Goal: Transaction & Acquisition: Purchase product/service

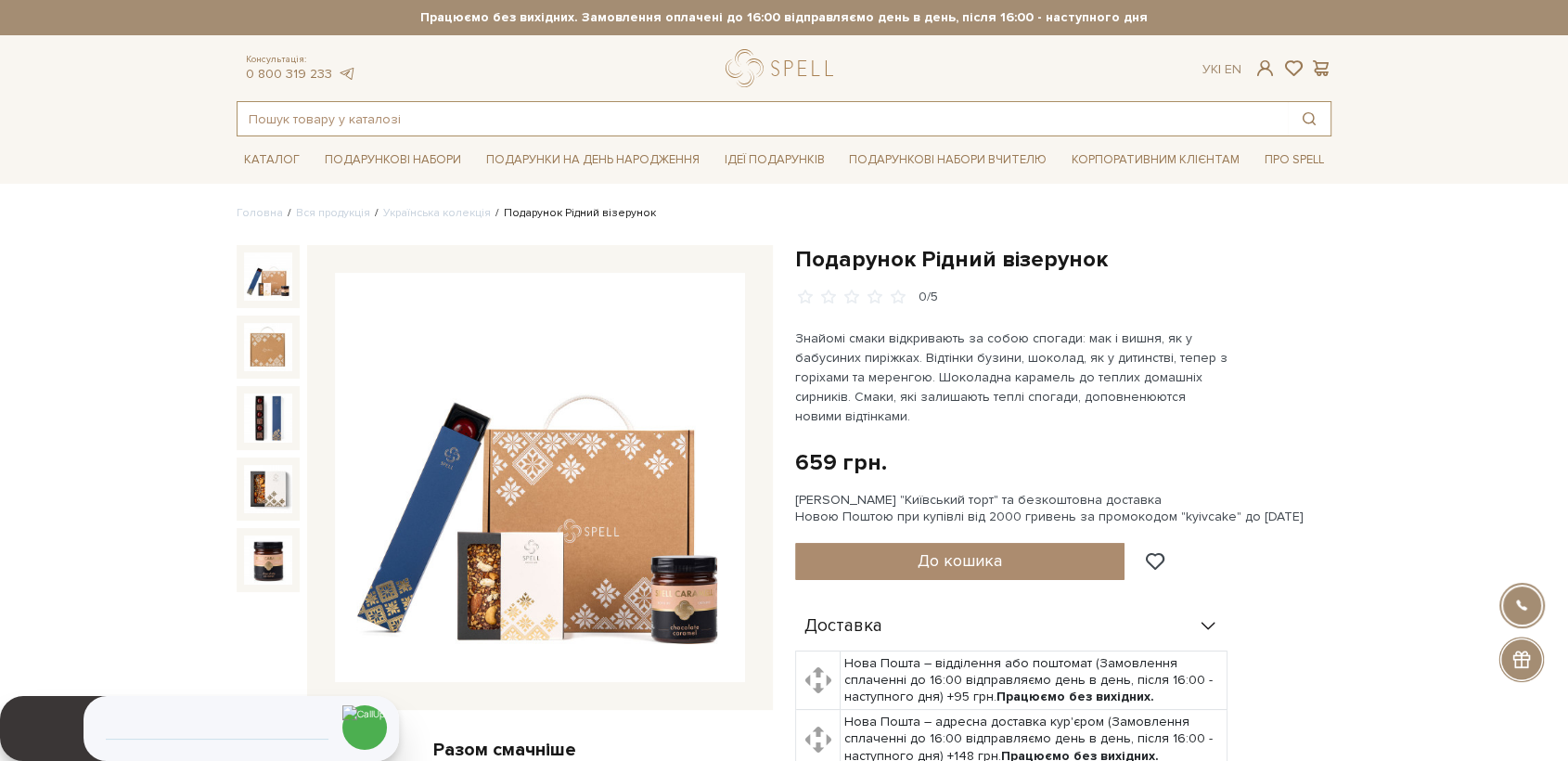
click at [401, 107] on input "text" at bounding box center [763, 119] width 1051 height 33
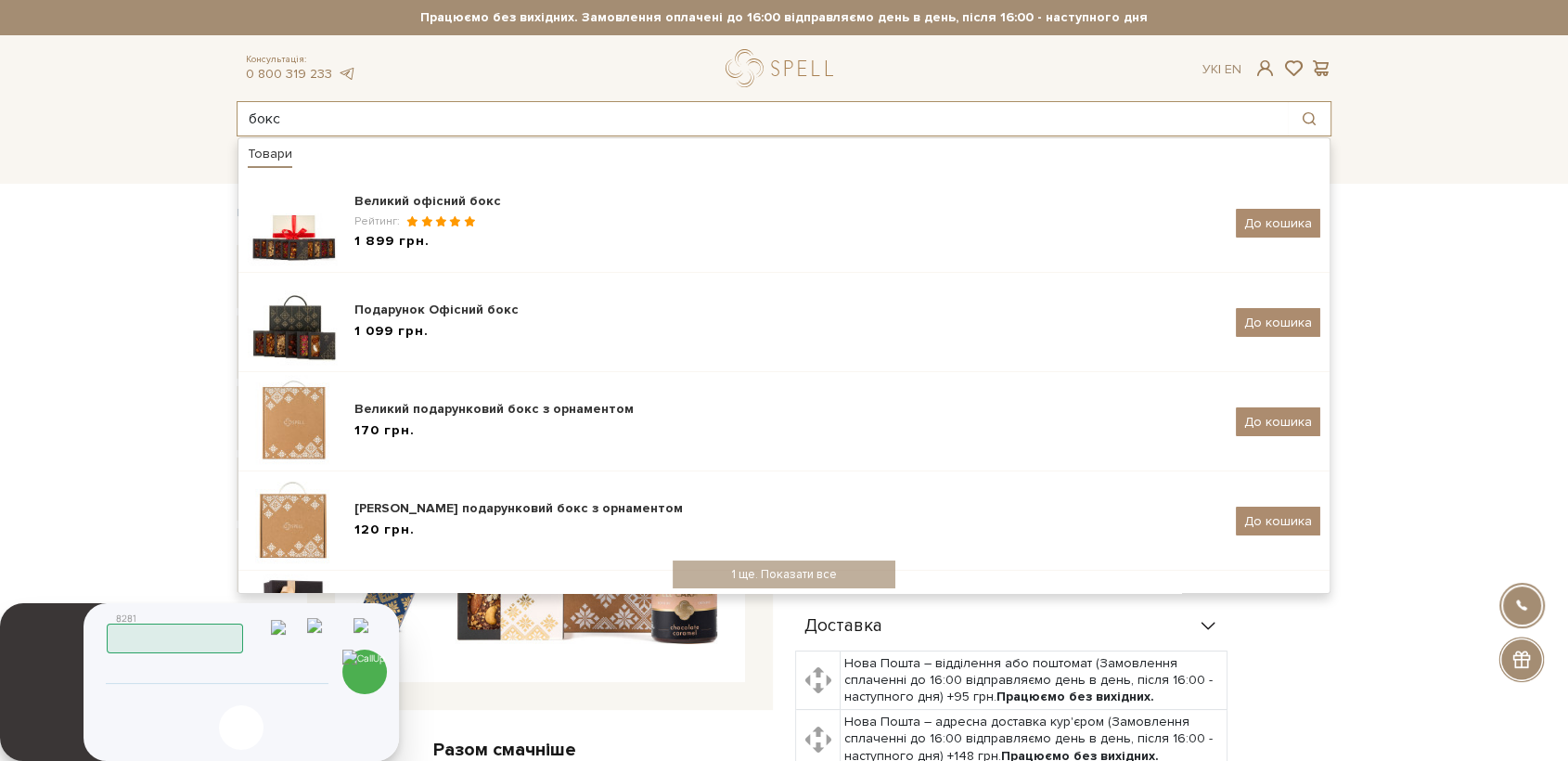
type input "бокс"
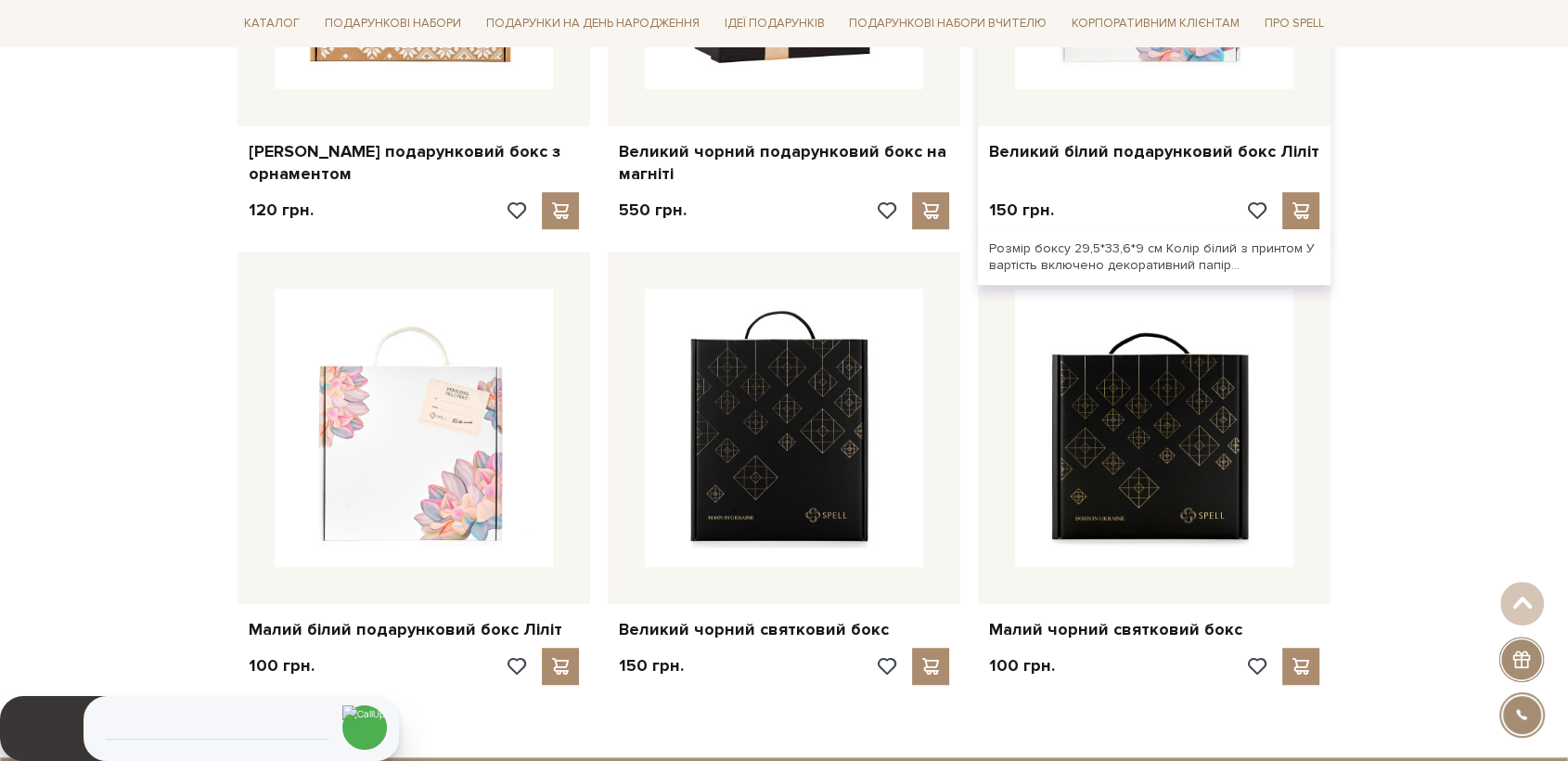
scroll to position [1135, 0]
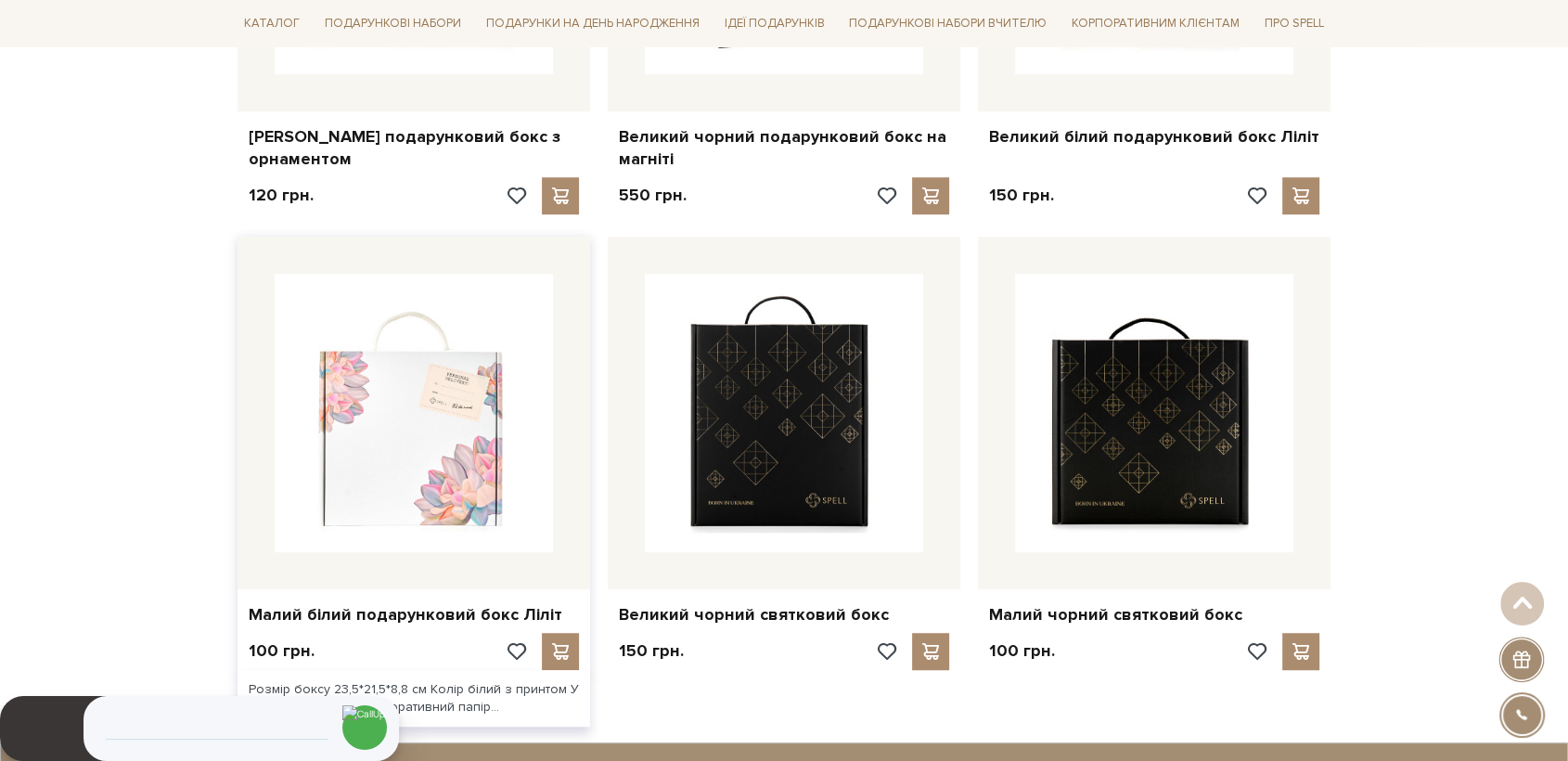
click at [453, 405] on img at bounding box center [413, 412] width 278 height 278
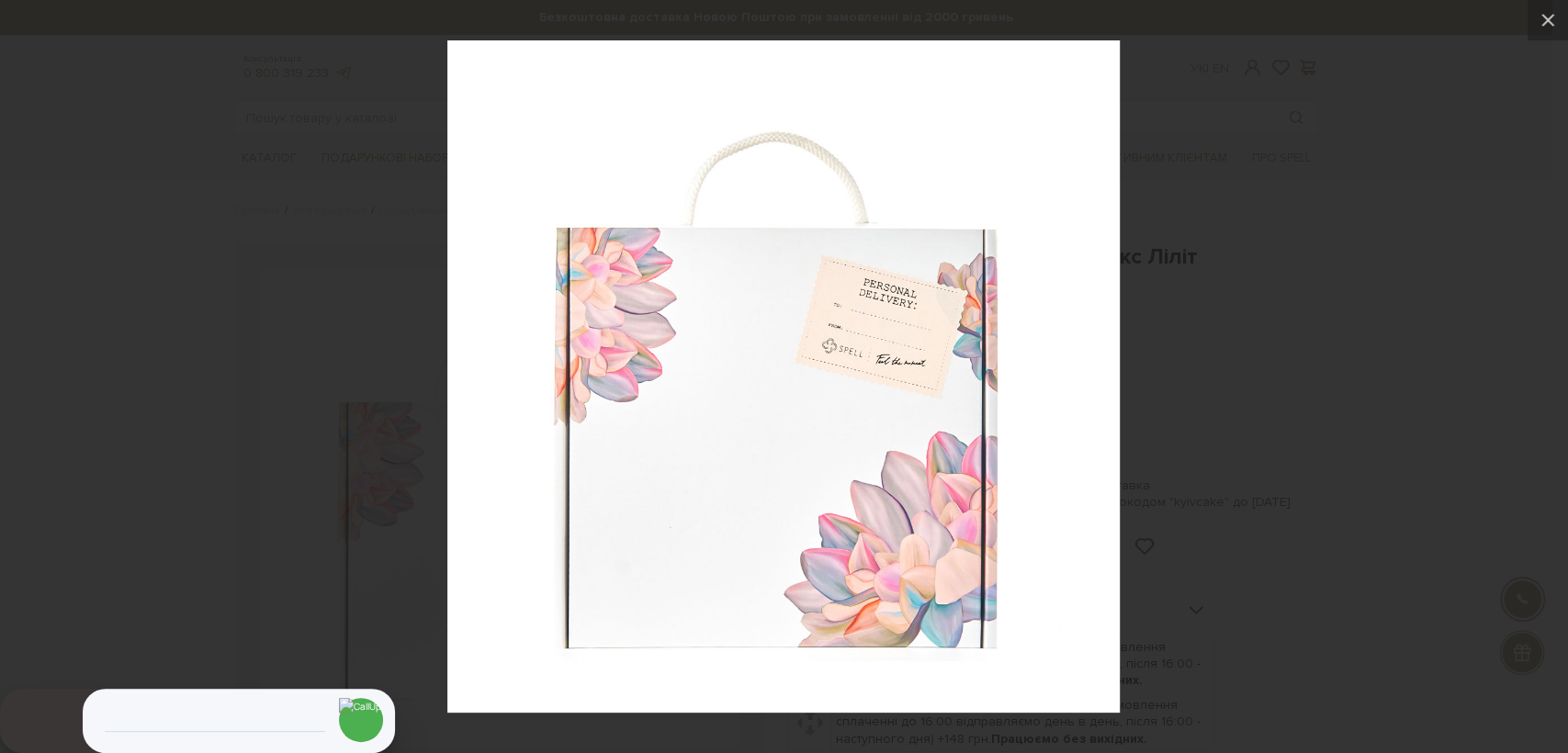
click at [419, 660] on div at bounding box center [784, 376] width 1568 height 753
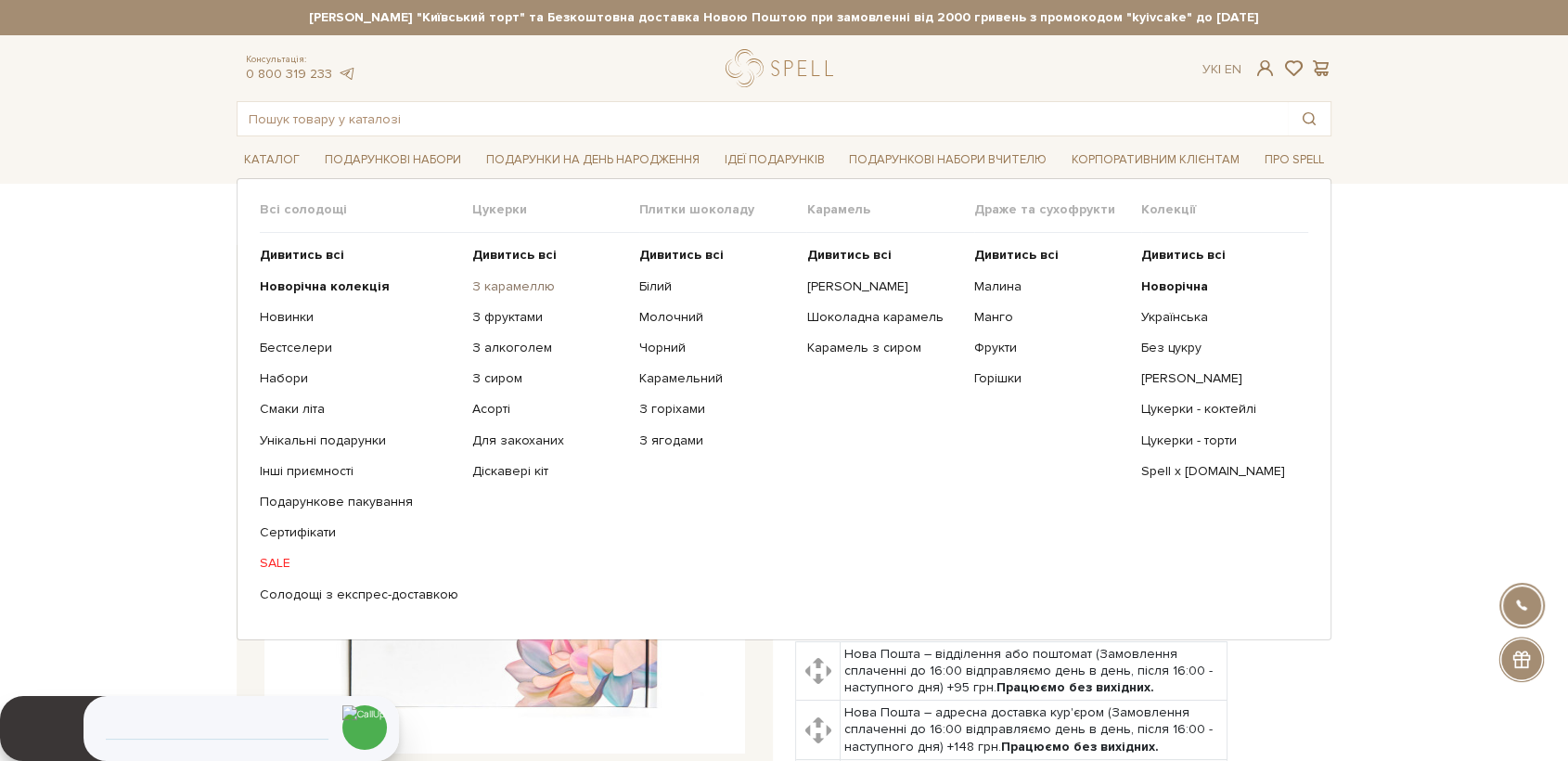
click at [507, 283] on link "З карамеллю" at bounding box center [550, 286] width 153 height 17
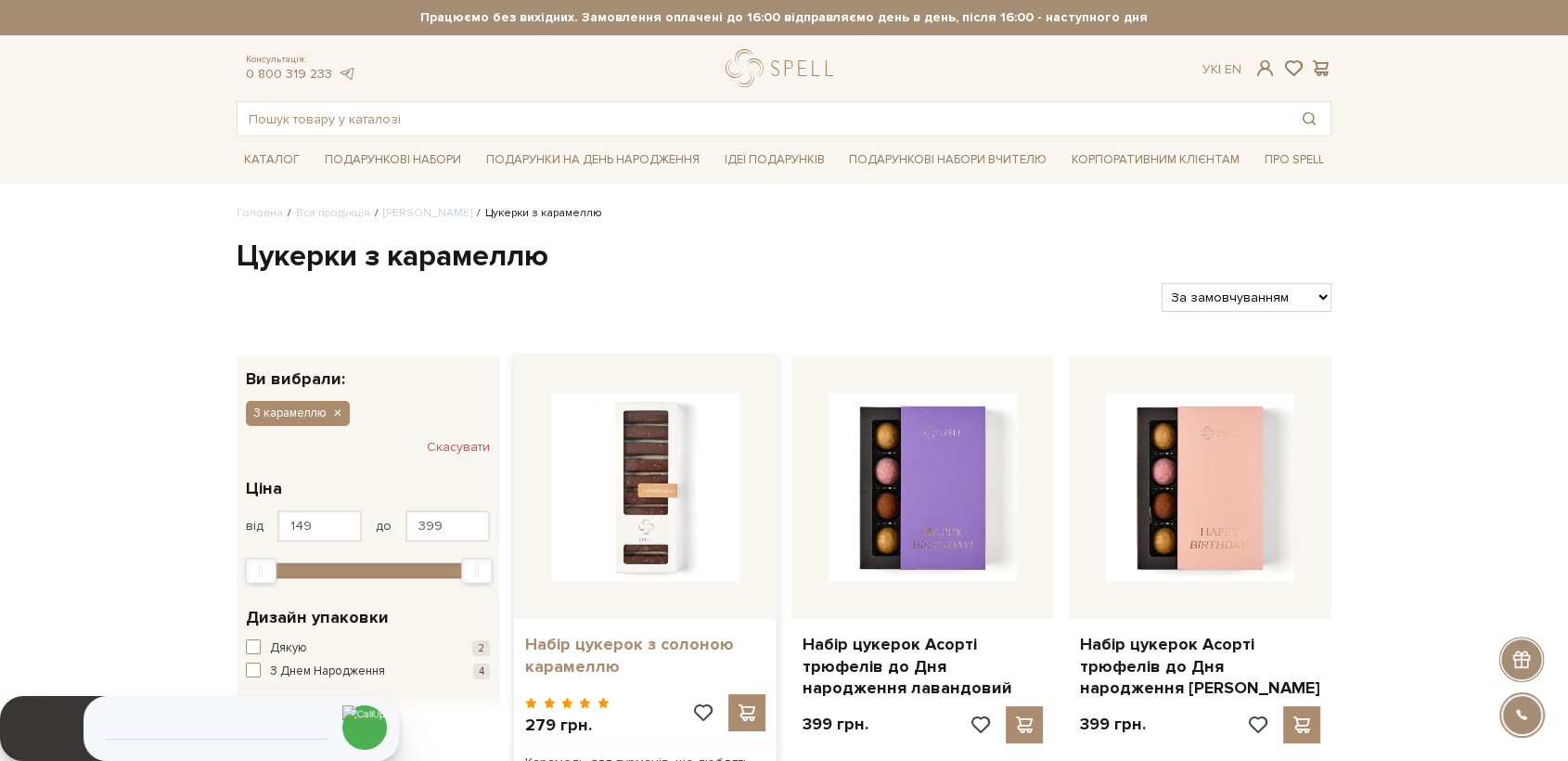
click at [609, 647] on link "Набір цукерок з солоною карамеллю" at bounding box center [645, 656] width 241 height 43
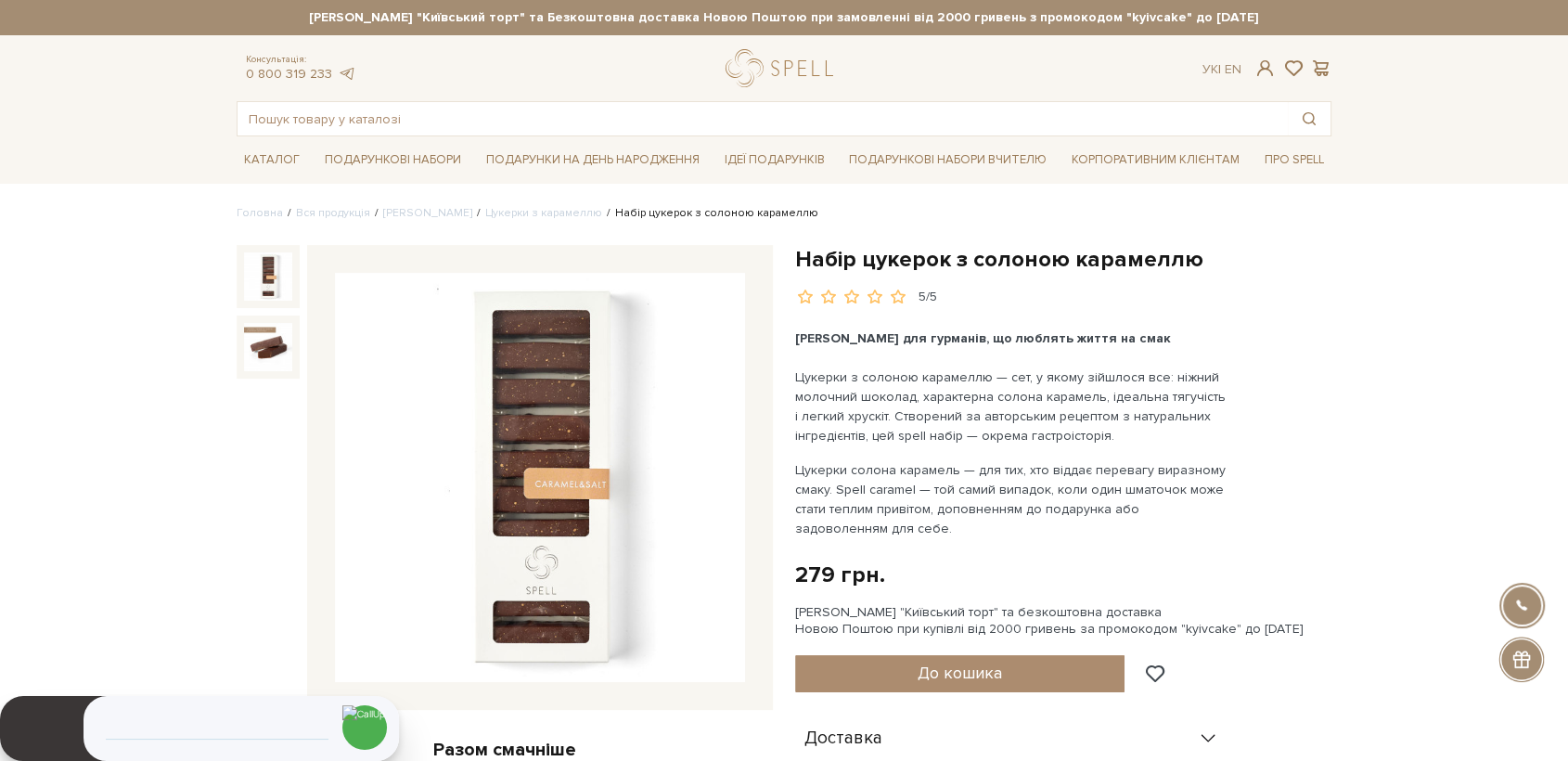
drag, startPoint x: 1372, startPoint y: 589, endPoint x: 1269, endPoint y: 556, distance: 108.2
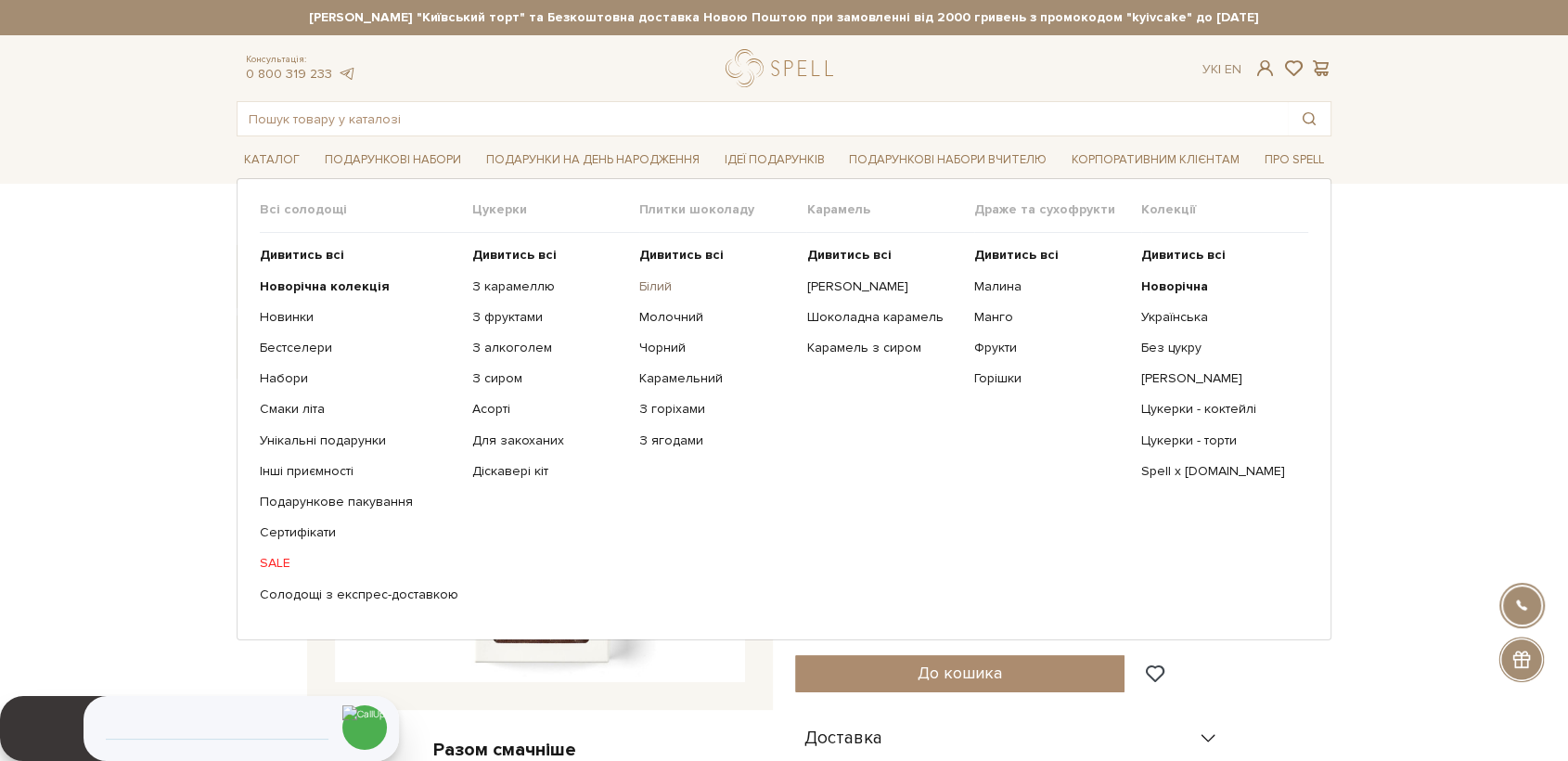
click at [647, 291] on link "Білий" at bounding box center [716, 286] width 153 height 17
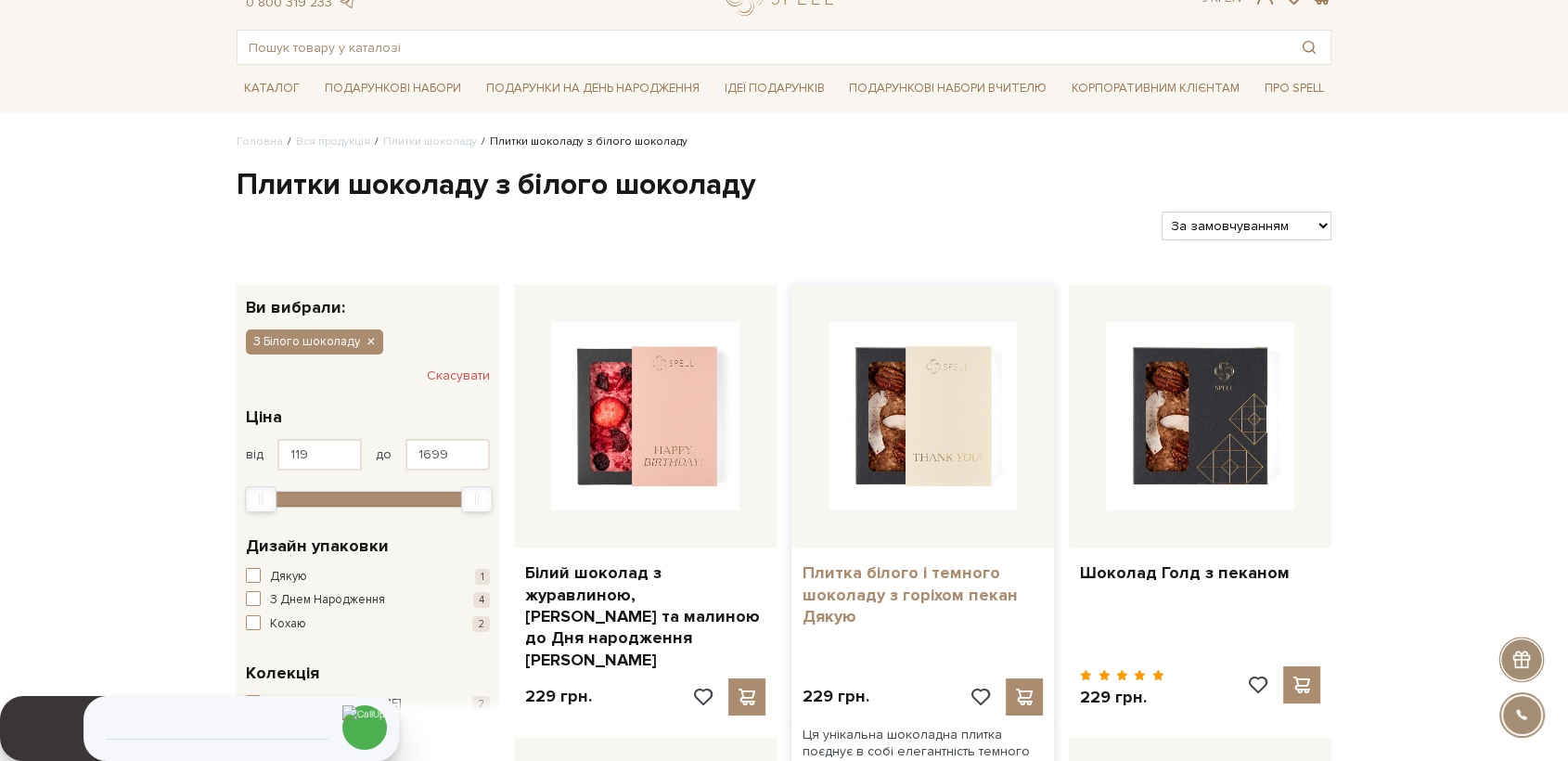
scroll to position [103, 0]
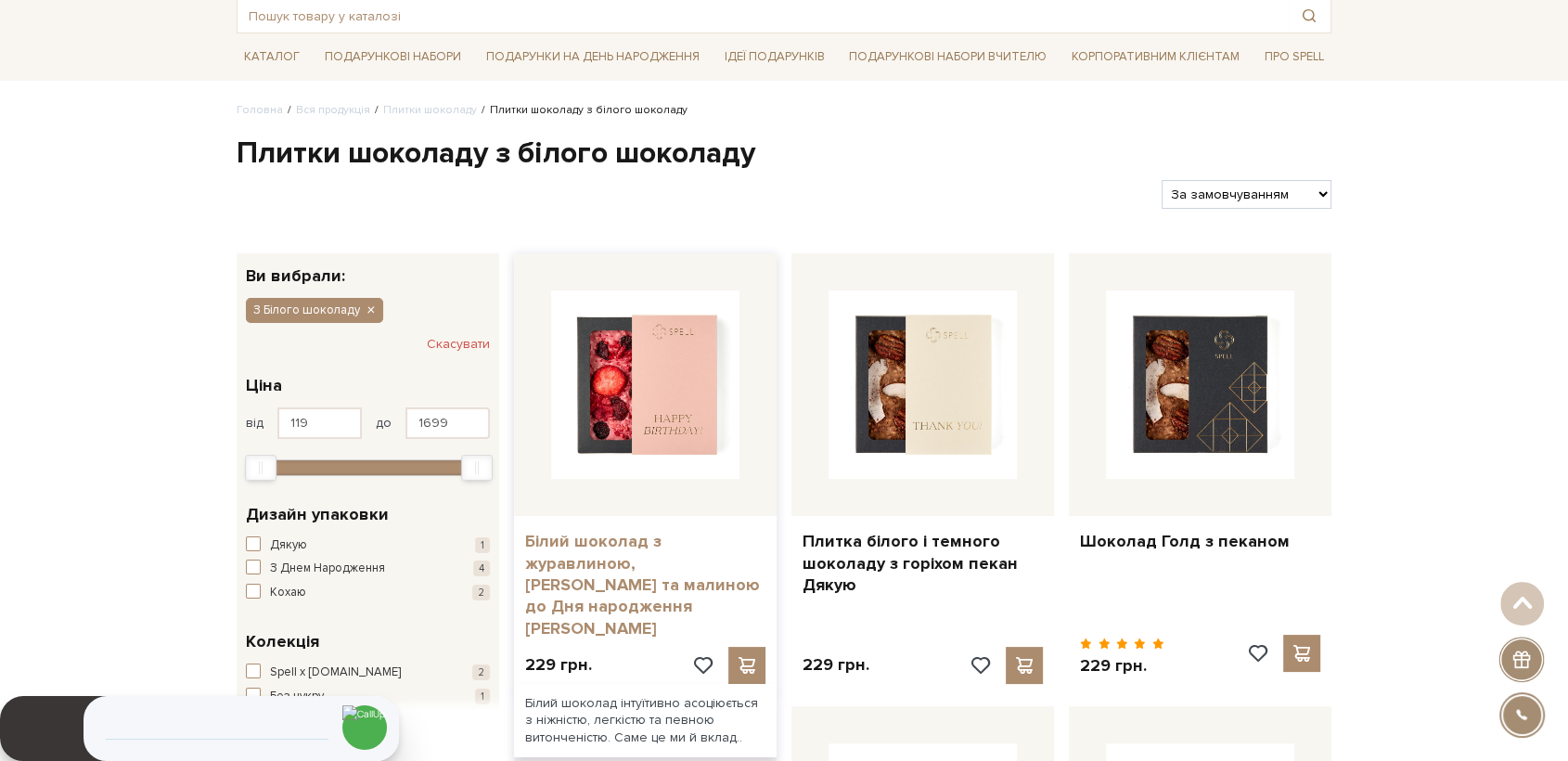
click at [624, 557] on link "Білий шоколад з журавлиною, [PERSON_NAME] та малиною до Дня народження [PERSON_…" at bounding box center [645, 585] width 241 height 108
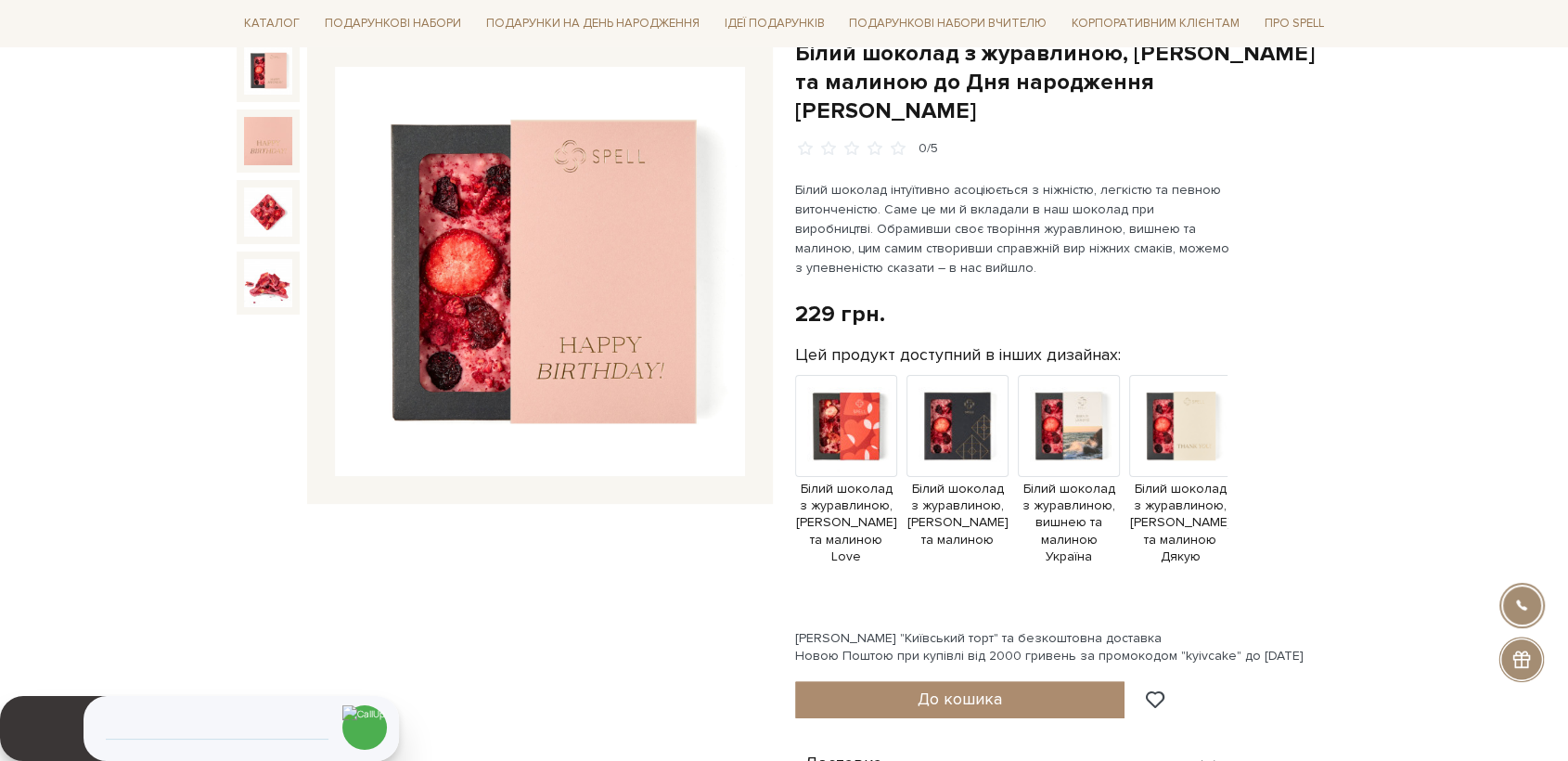
drag, startPoint x: 1025, startPoint y: 563, endPoint x: 1307, endPoint y: 589, distance: 283.2
click at [1307, 589] on div "Білий шоколад з журавлиною, вишнею та малиною до Дня народження рожевий 0/5 229…" at bounding box center [1064, 615] width 537 height 1151
drag, startPoint x: 1114, startPoint y: 565, endPoint x: 1199, endPoint y: 558, distance: 85.3
click at [1199, 558] on div "Білий шоколад з журавлиною, вишнею та малиною до Дня народження рожевий 0/5 229…" at bounding box center [1064, 615] width 537 height 1151
drag, startPoint x: 1113, startPoint y: 563, endPoint x: 1153, endPoint y: 558, distance: 40.3
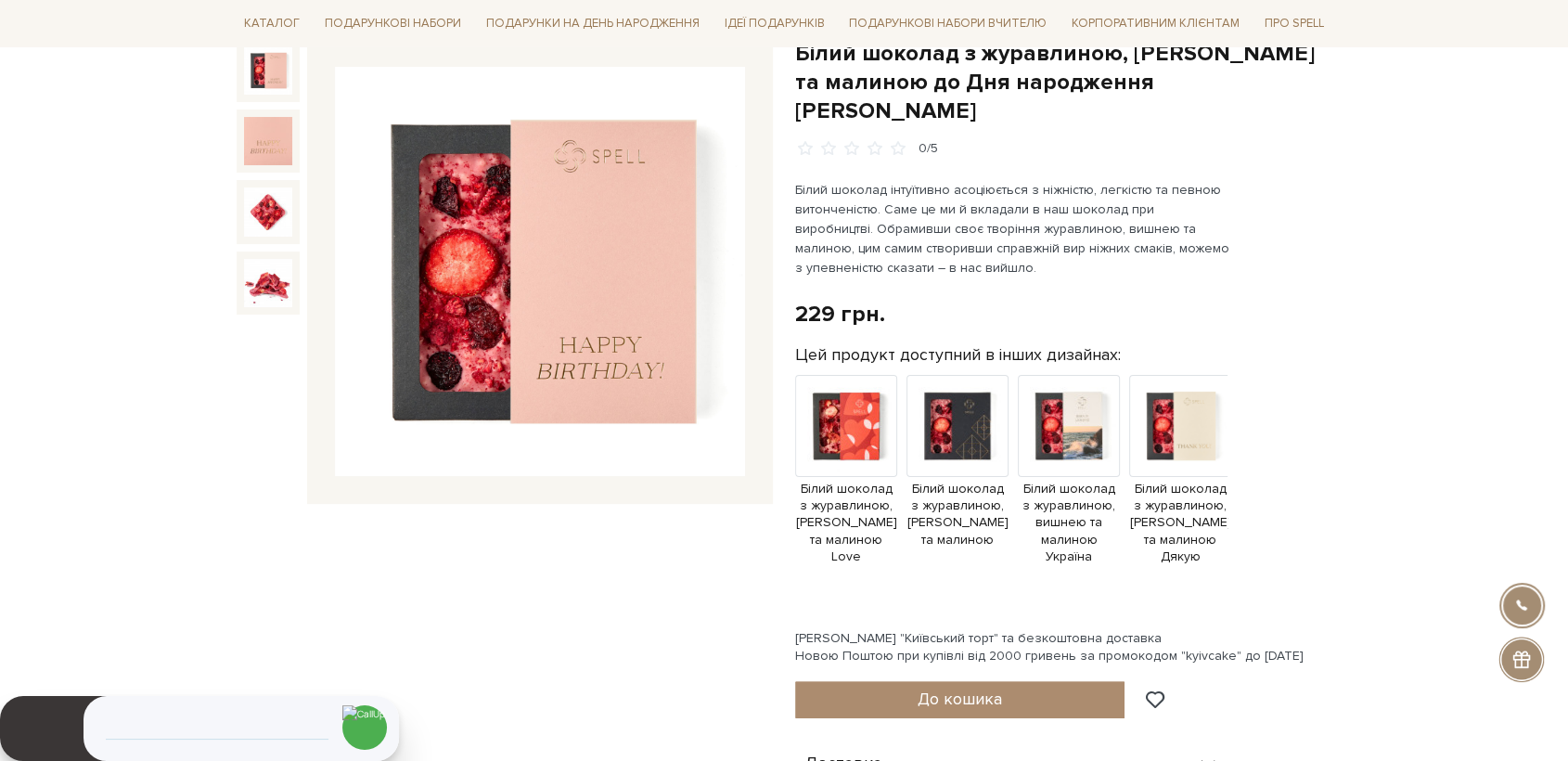
click at [1153, 558] on div "Білий шоколад з журавлиною, вишнею та малиною Love Білий шоколад з журавлиною, …" at bounding box center [1012, 491] width 433 height 233
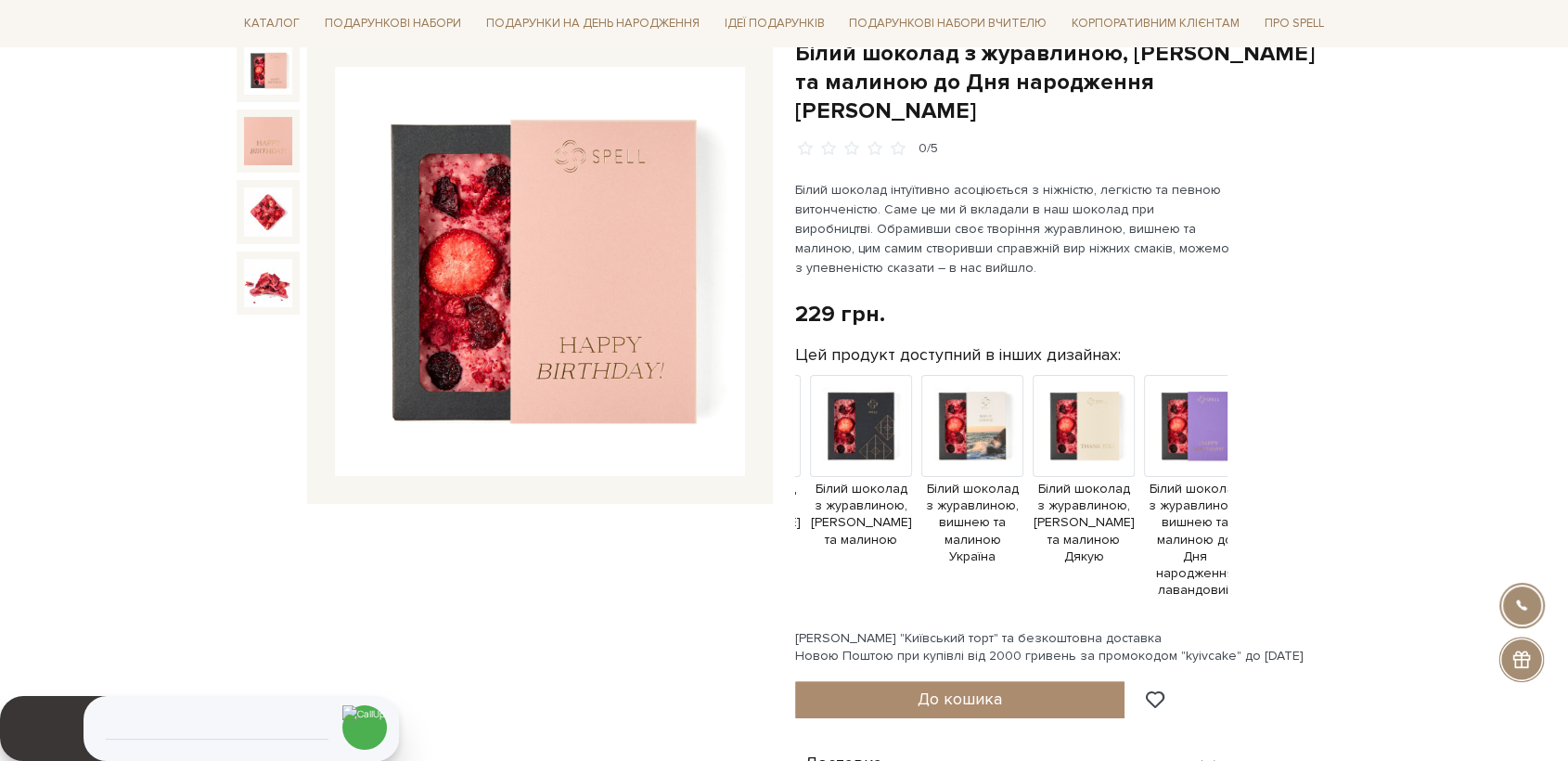
scroll to position [0, 114]
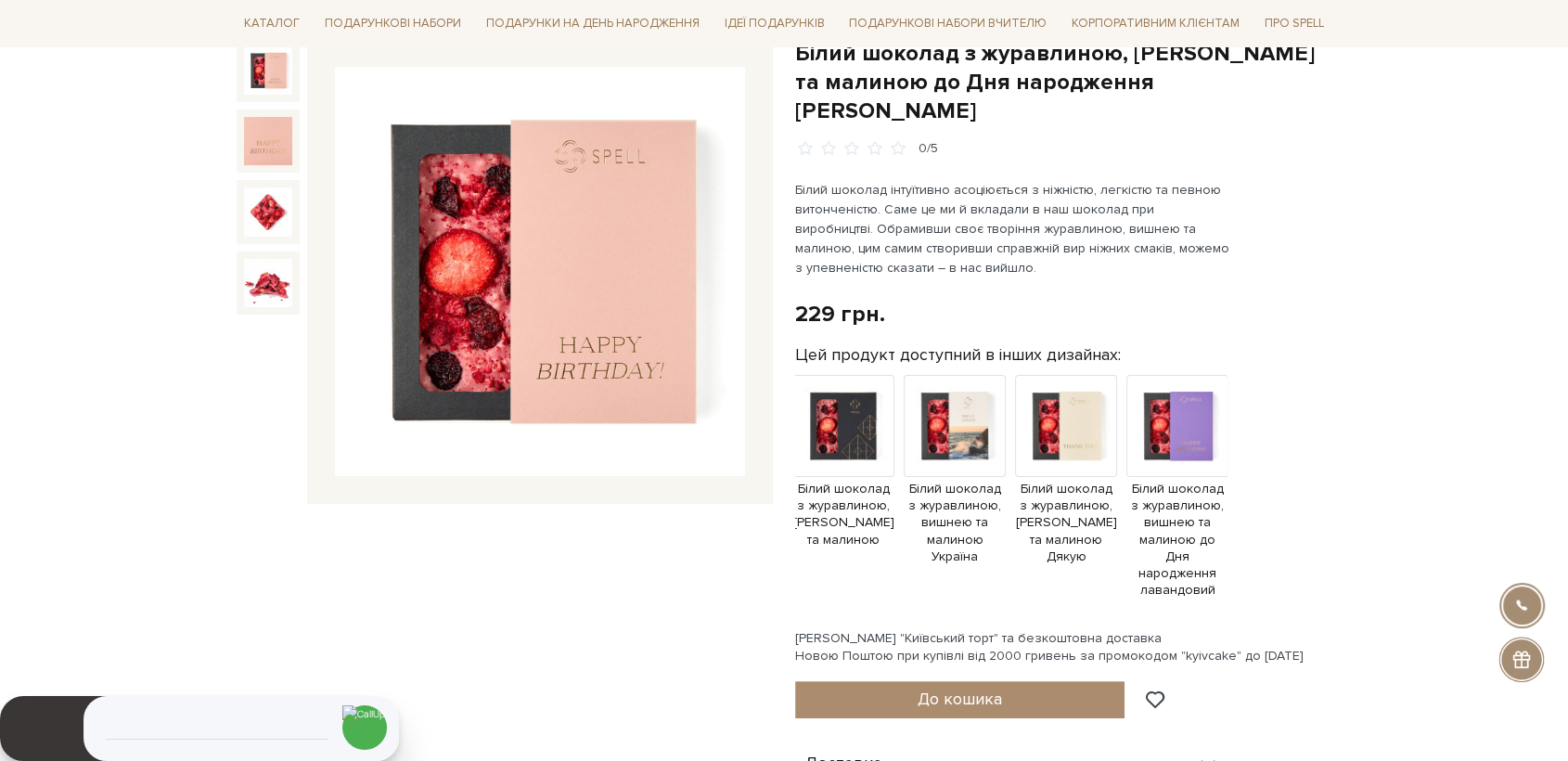
drag, startPoint x: 1134, startPoint y: 564, endPoint x: 1238, endPoint y: 566, distance: 104.0
click at [1238, 566] on div "Білий шоколад з журавлиною, вишнею та малиною до Дня народження рожевий 0/5 229…" at bounding box center [1064, 615] width 537 height 1151
click at [859, 401] on img at bounding box center [843, 426] width 102 height 102
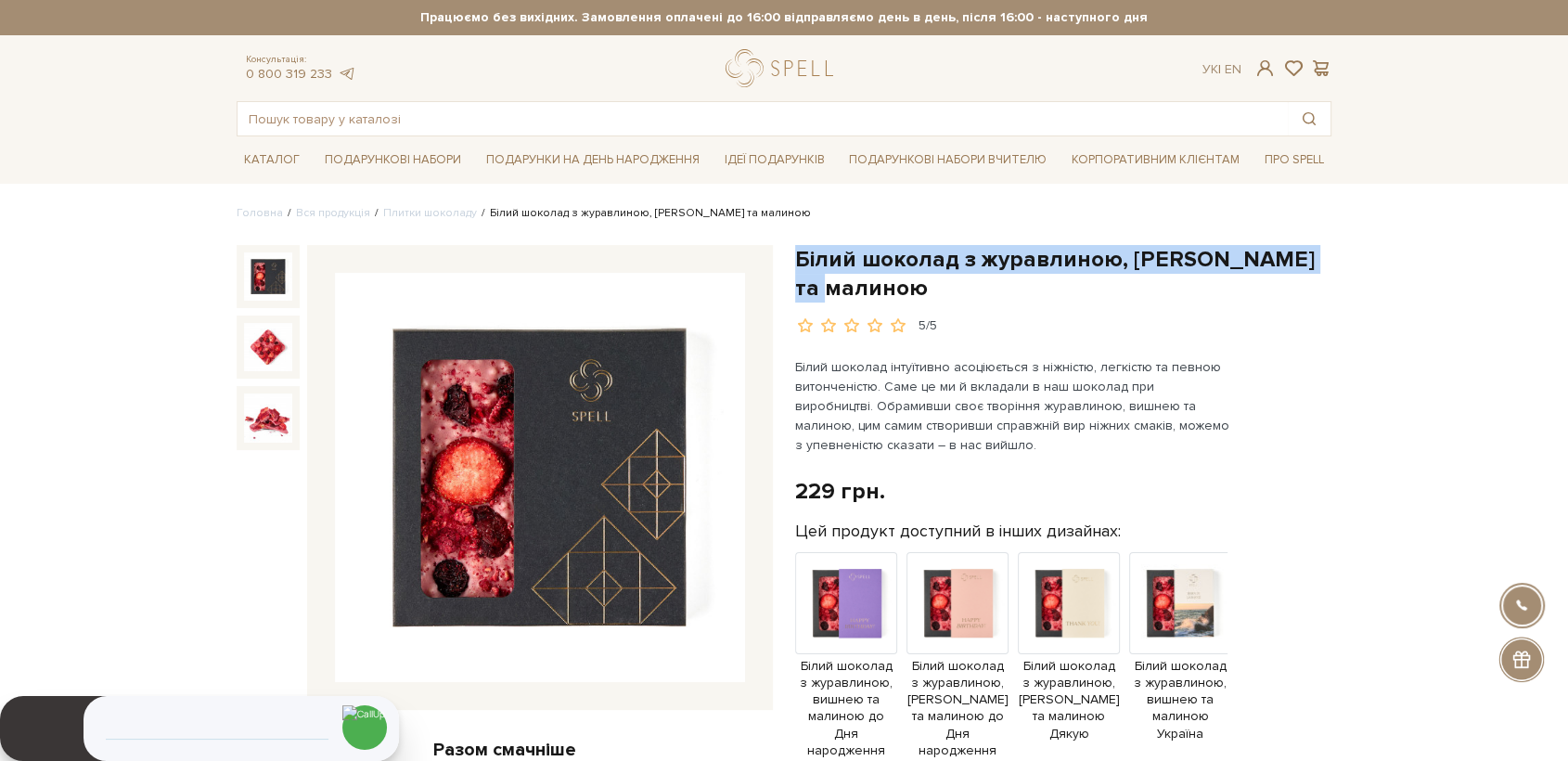
drag, startPoint x: 798, startPoint y: 253, endPoint x: 894, endPoint y: 293, distance: 104.0
click at [894, 293] on h1 "Білий шоколад з журавлиною, [PERSON_NAME] та малиною" at bounding box center [1064, 273] width 537 height 58
copy h1 "Білий шоколад з журавлиною, [PERSON_NAME] та малиною"
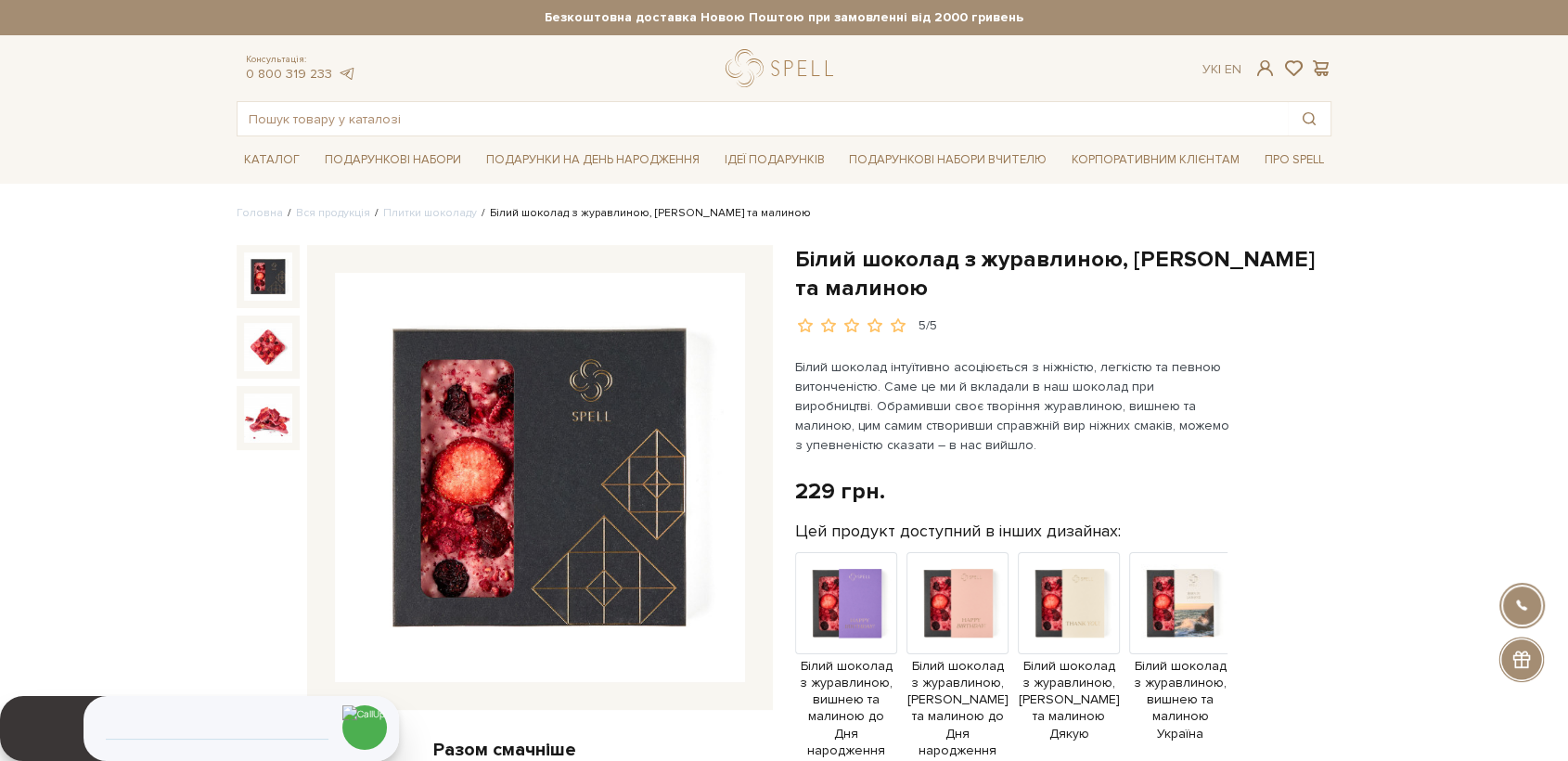
click at [1321, 497] on div "229 грн. Оплата частинами:" at bounding box center [1064, 491] width 537 height 29
click at [280, 128] on input "text" at bounding box center [763, 119] width 1051 height 33
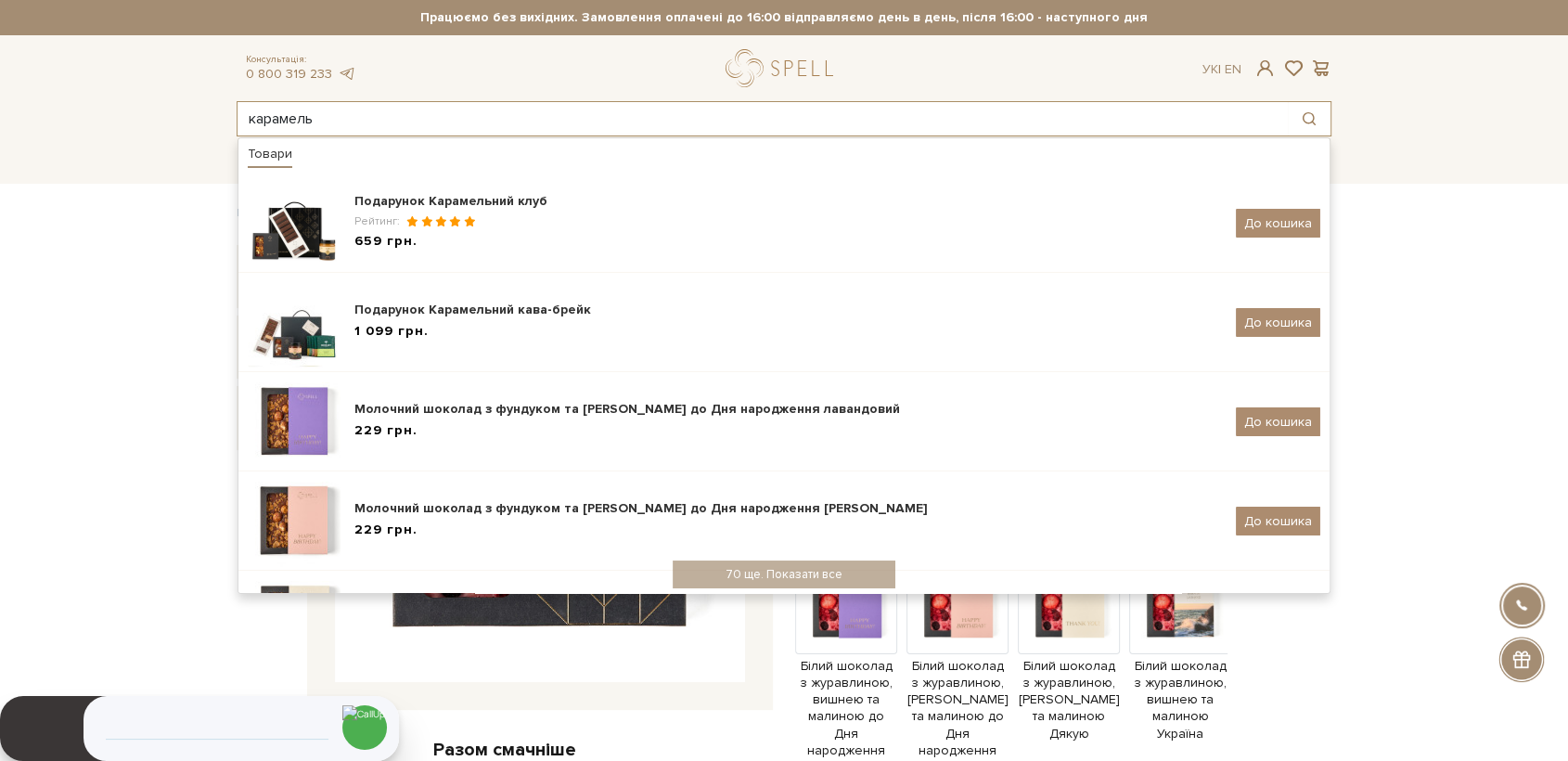
type input "карамель"
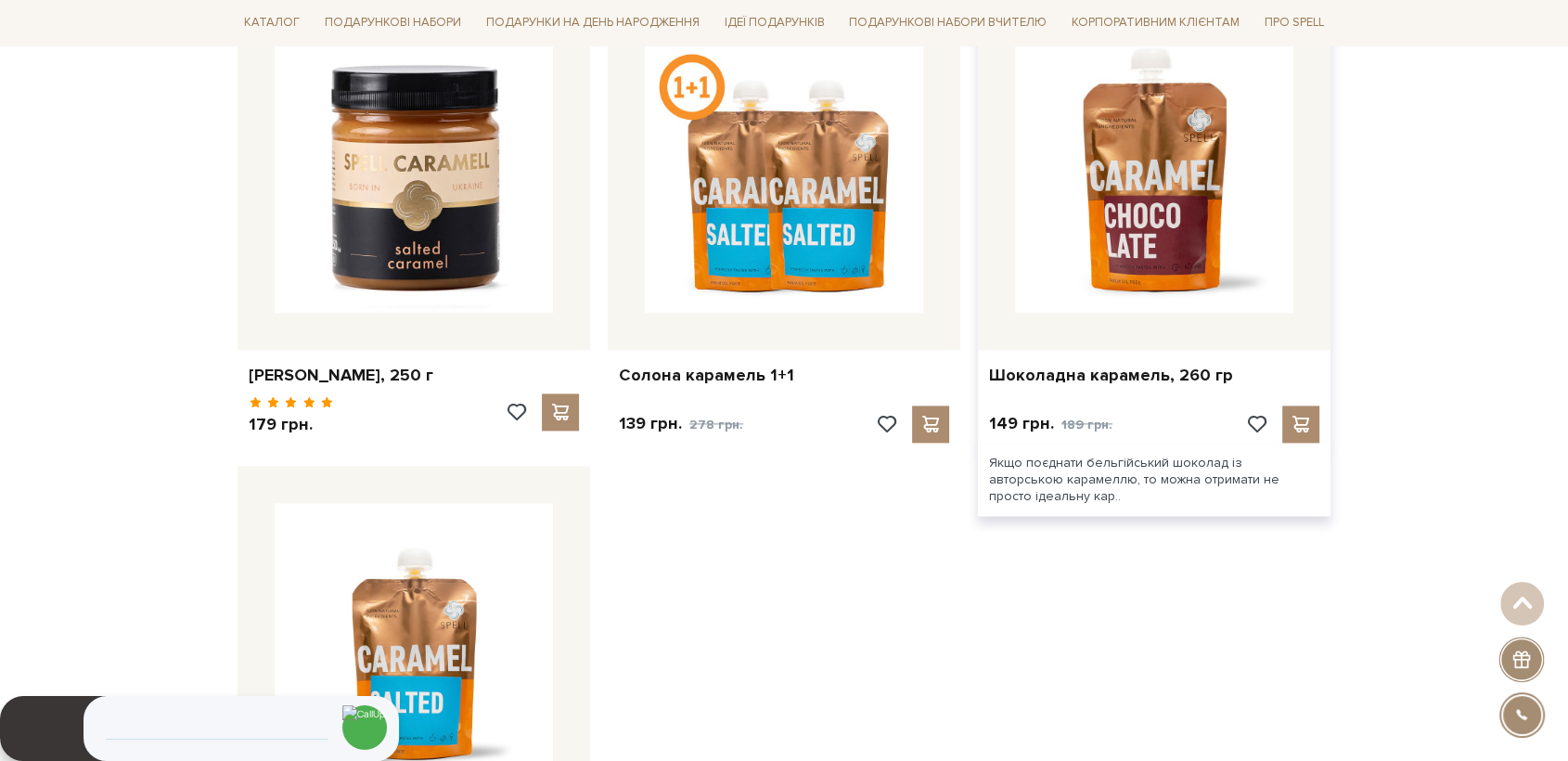
scroll to position [2371, 0]
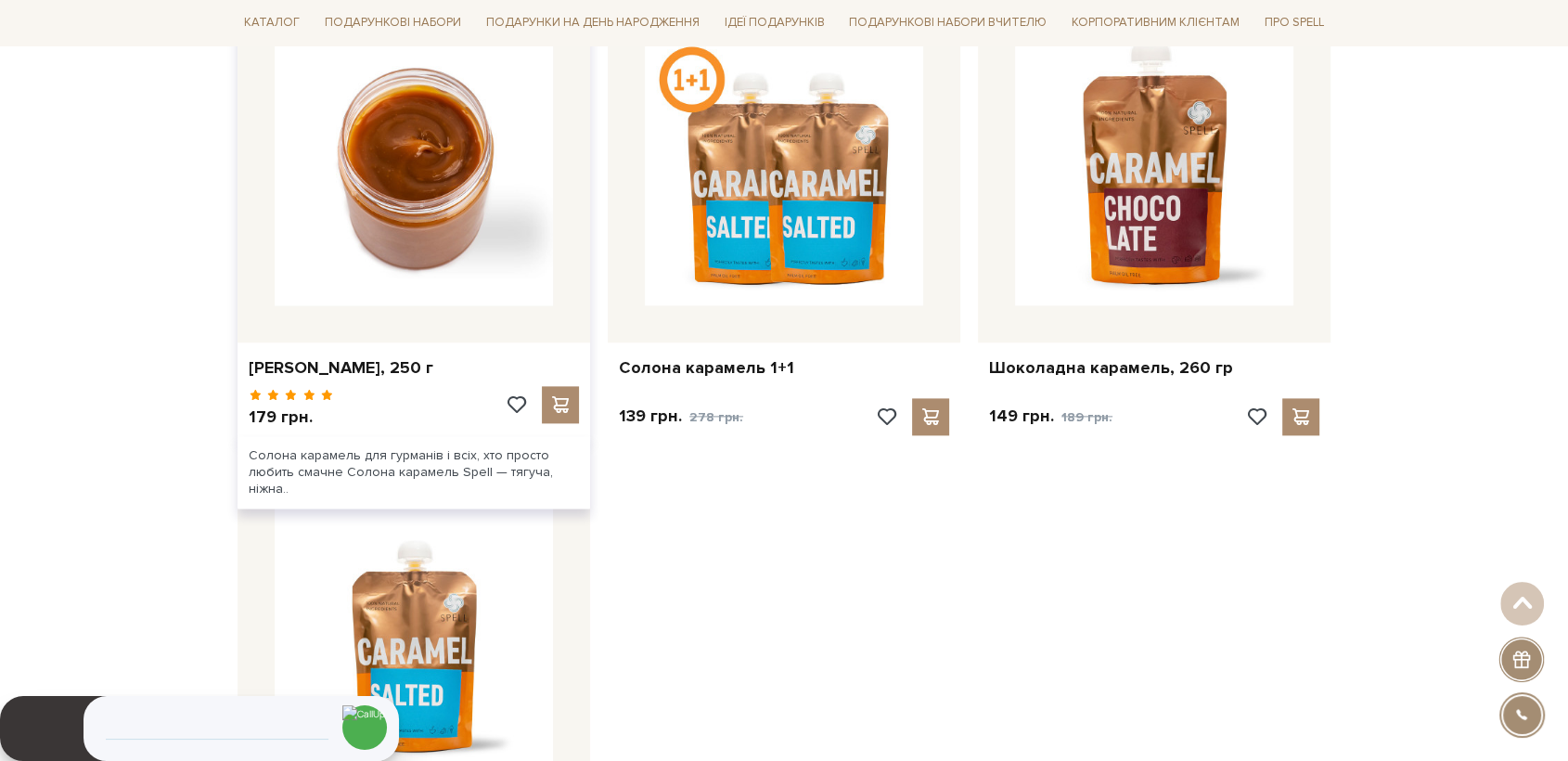
click at [282, 169] on img at bounding box center [413, 165] width 278 height 278
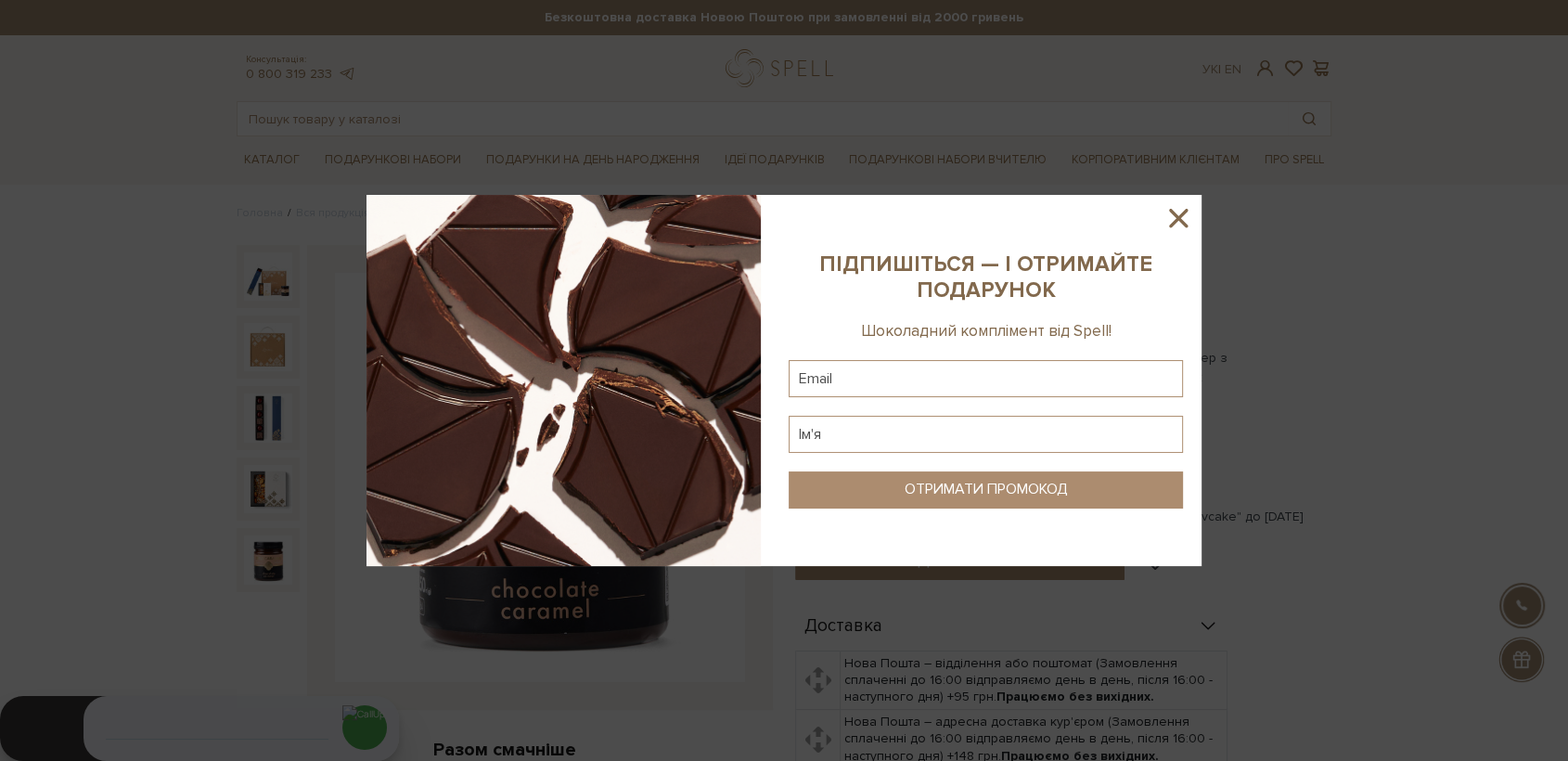
click at [1176, 216] on icon at bounding box center [1179, 218] width 31 height 31
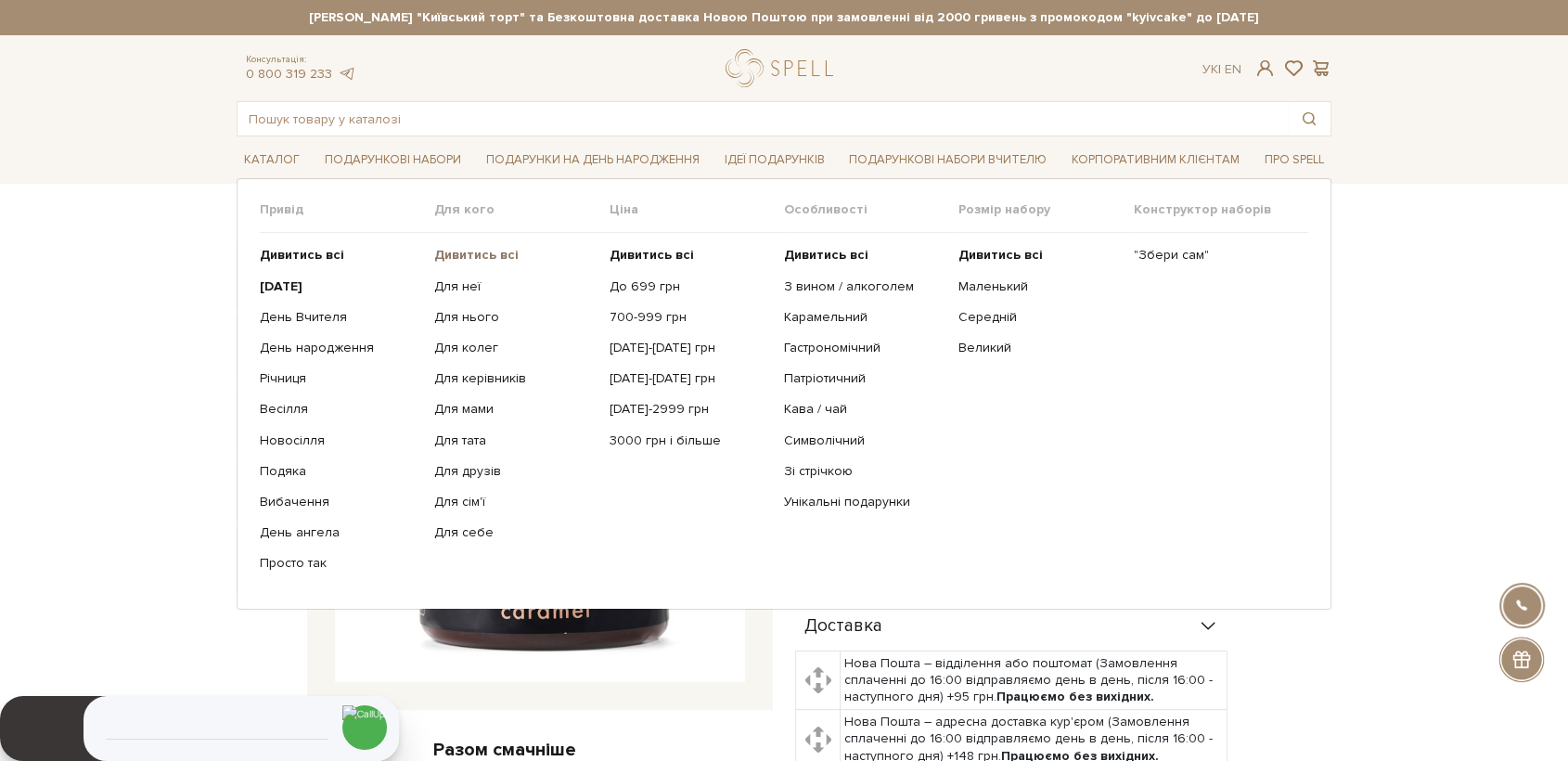
click at [451, 255] on b "Дивитись всі" at bounding box center [477, 255] width 85 height 16
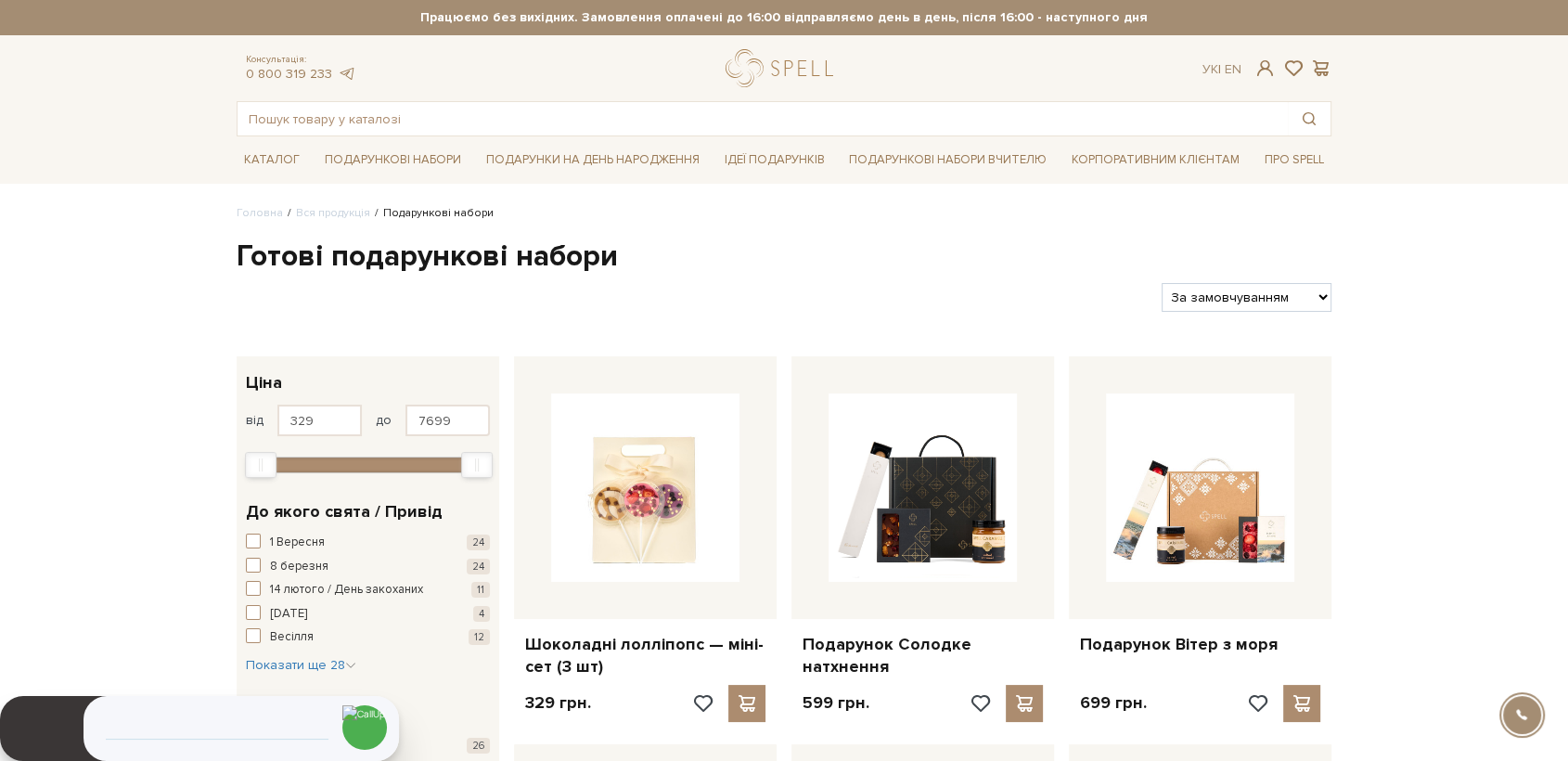
click at [1277, 300] on select "За замовчуванням За Ціною (зростання) За Ціною (зменшення) Новинки За популярні…" at bounding box center [1247, 297] width 170 height 29
select select "https://spellchocolate.com/our-productions/podarunkovi-box/?sort=p.price&order=…"
click at [1162, 283] on select "За замовчуванням За Ціною (зростання) За Ціною (зменшення) Новинки За популярні…" at bounding box center [1247, 297] width 170 height 29
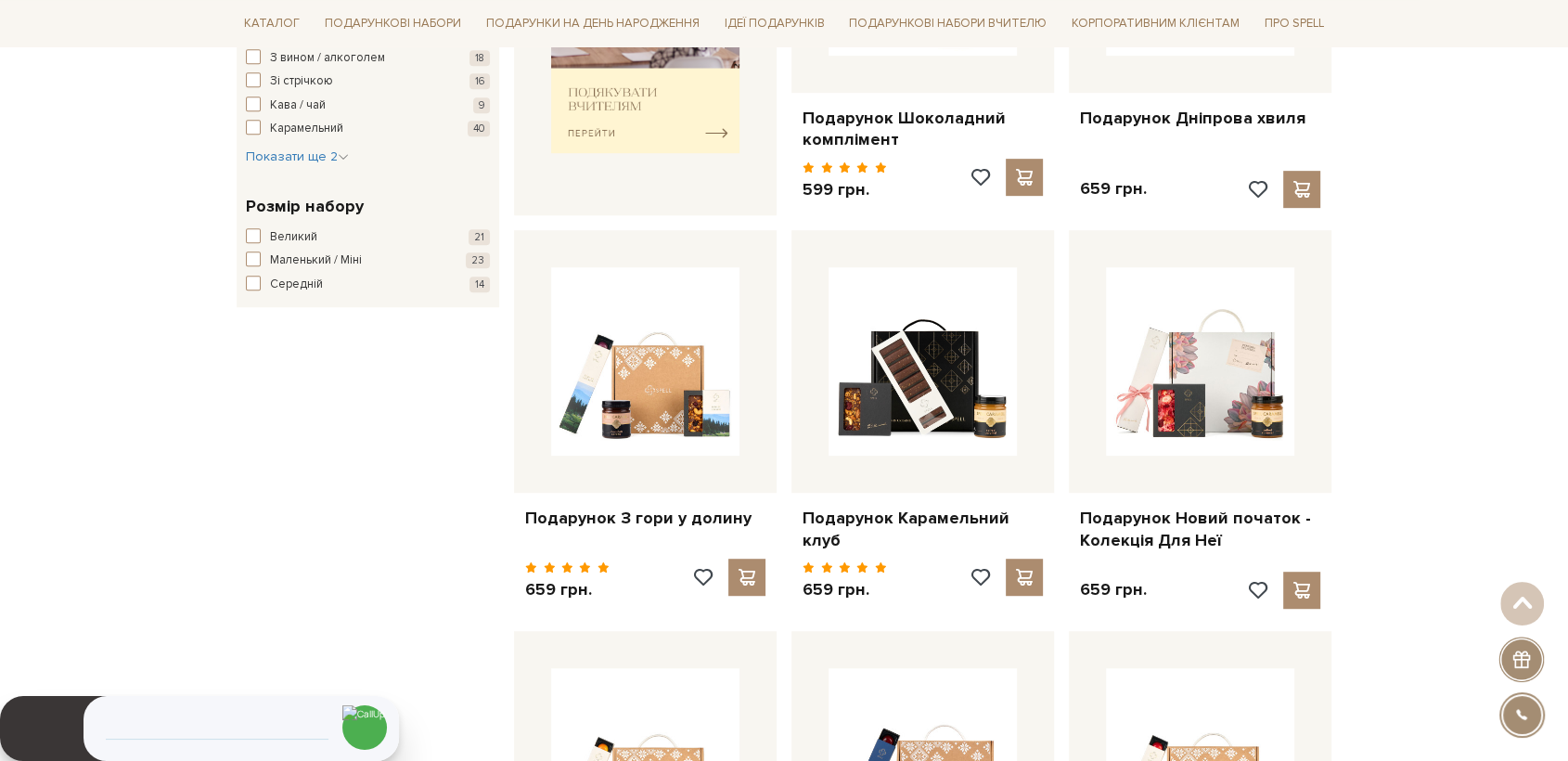
scroll to position [928, 0]
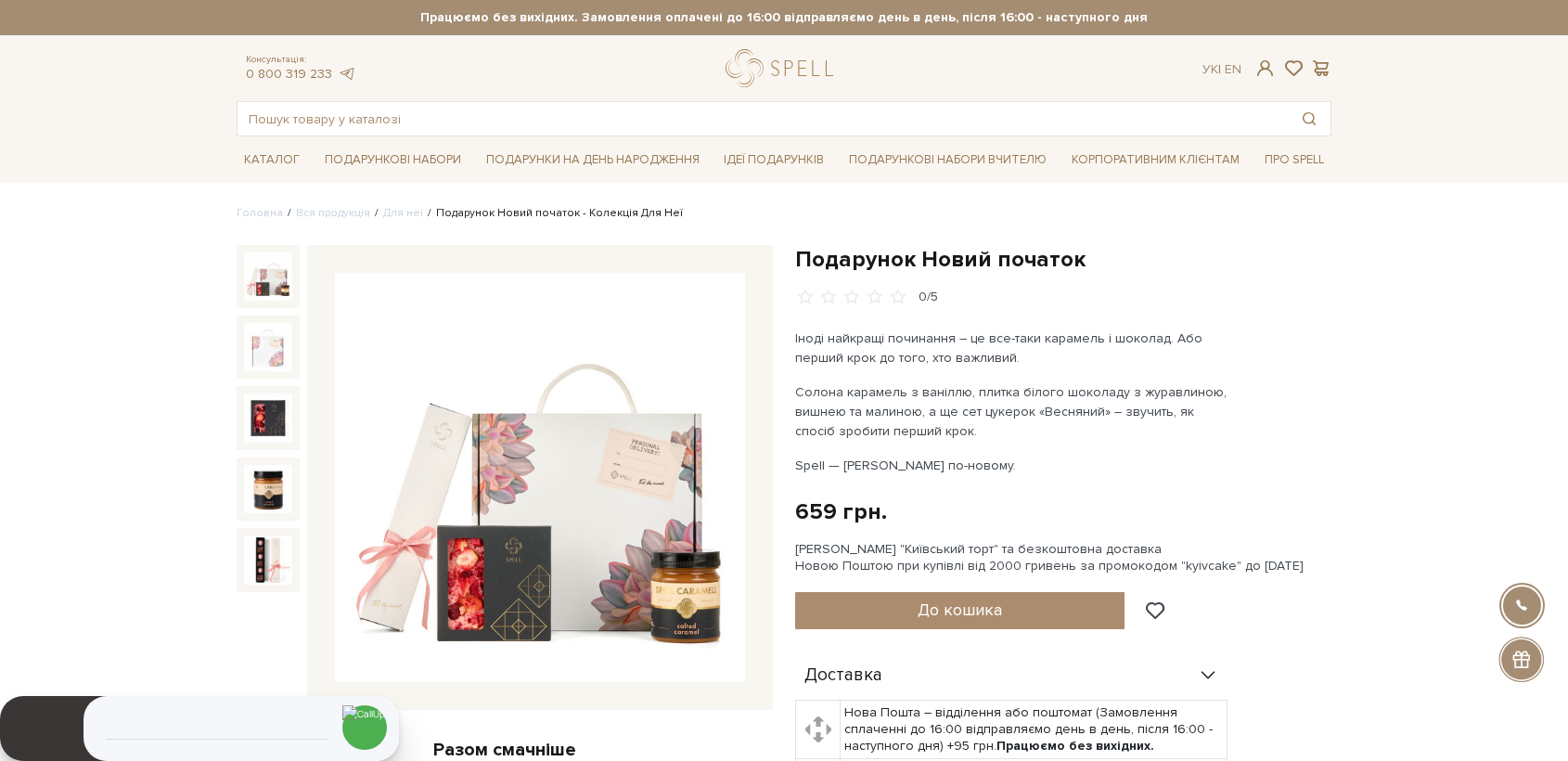
click at [572, 550] on img at bounding box center [540, 478] width 410 height 410
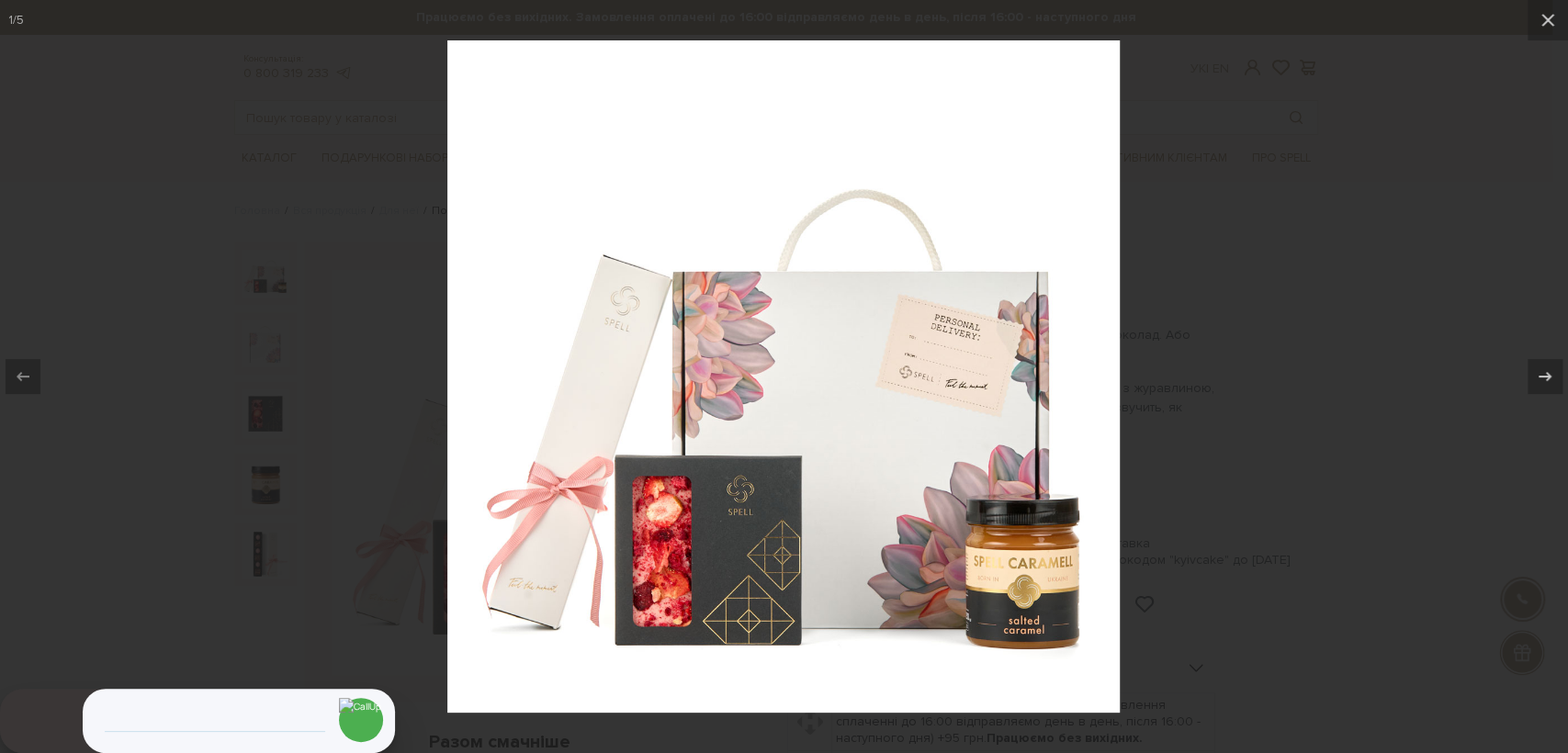
click at [315, 551] on div at bounding box center [784, 376] width 1568 height 753
